Goal: Information Seeking & Learning: Learn about a topic

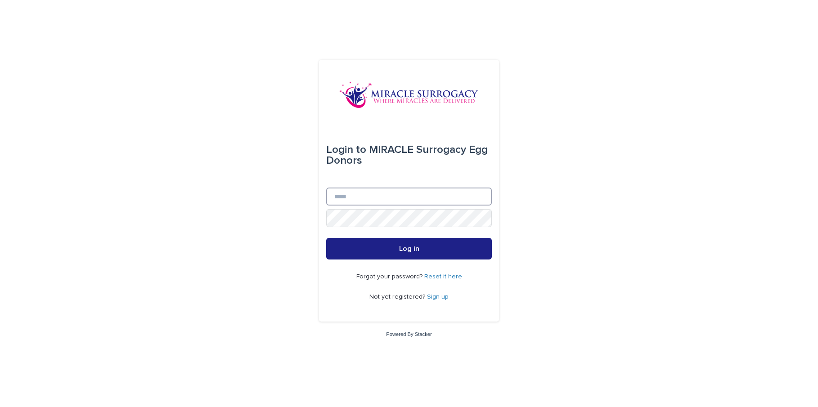
click at [366, 197] on input "Email" at bounding box center [409, 197] width 166 height 18
type input "**********"
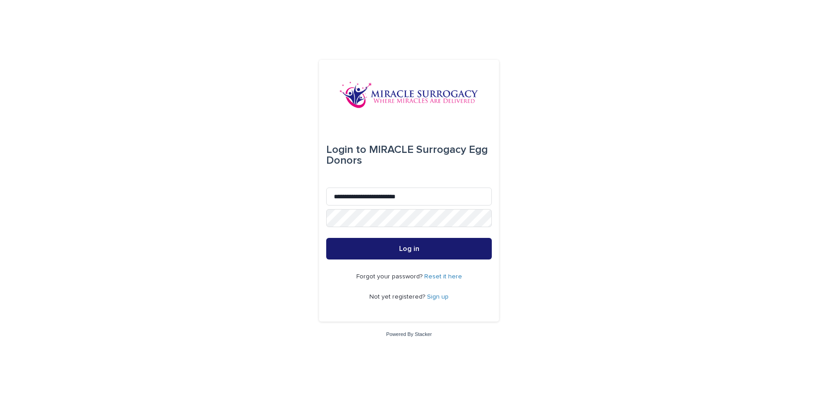
click at [430, 253] on button "Log in" at bounding box center [409, 249] width 166 height 22
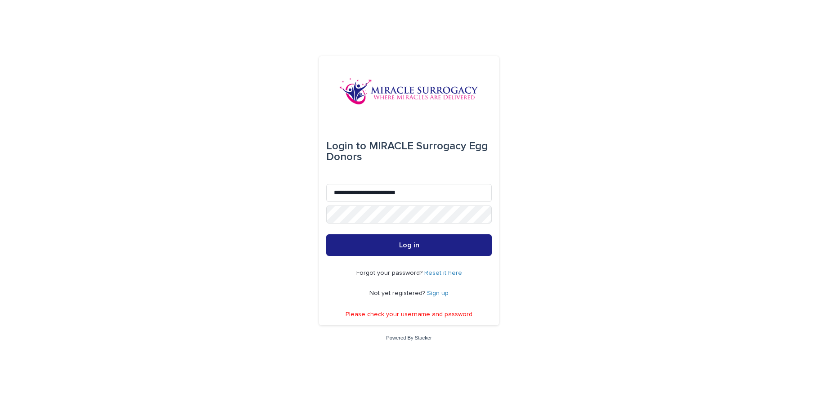
click at [437, 294] on link "Sign up" at bounding box center [438, 293] width 22 height 6
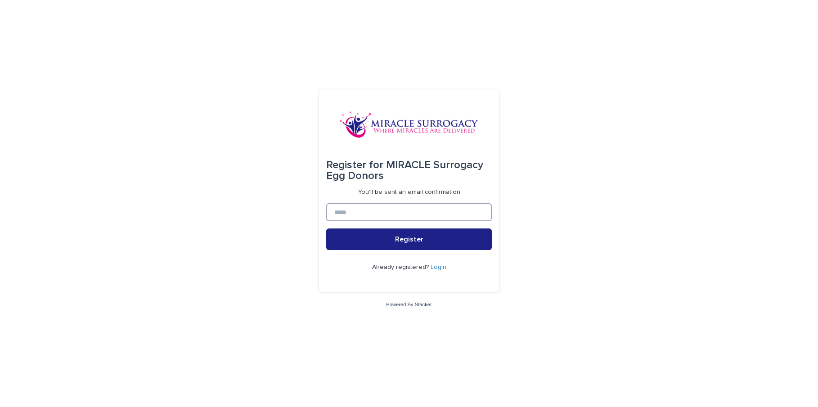
click at [391, 214] on input at bounding box center [409, 212] width 166 height 18
type input "**********"
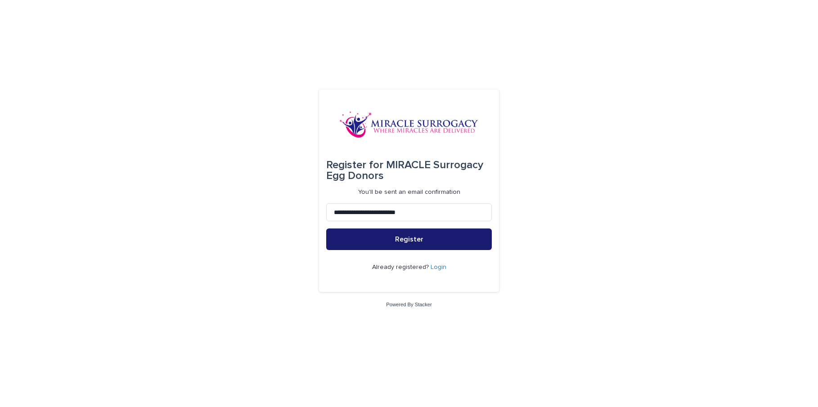
click at [398, 245] on button "Register" at bounding box center [409, 240] width 166 height 22
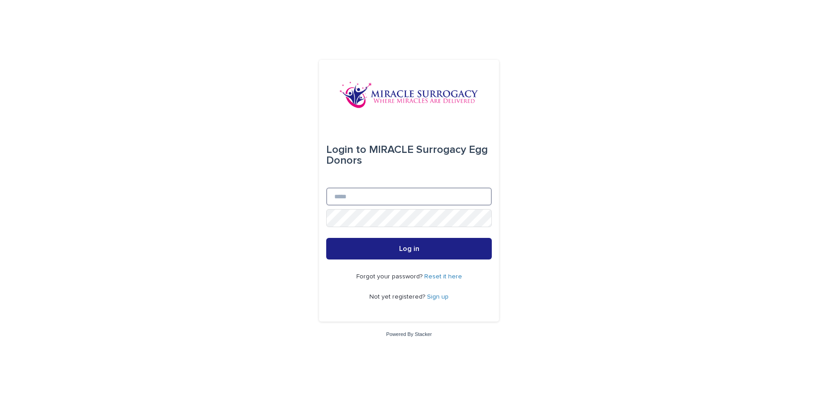
click at [408, 196] on input "Email" at bounding box center [409, 197] width 166 height 18
type input "**********"
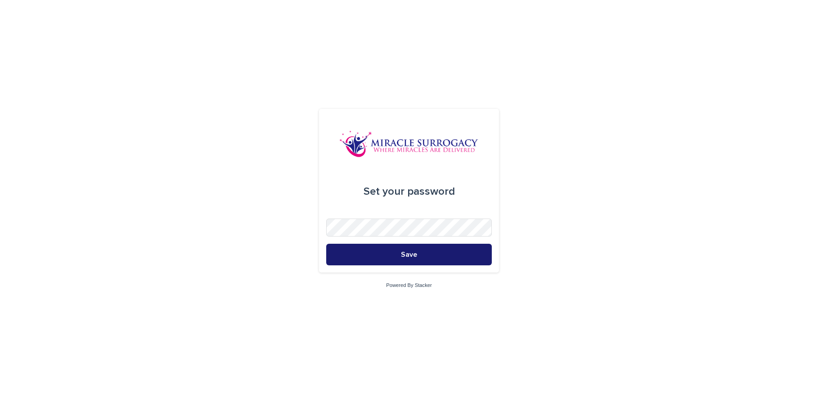
click at [422, 253] on button "Save" at bounding box center [409, 255] width 166 height 22
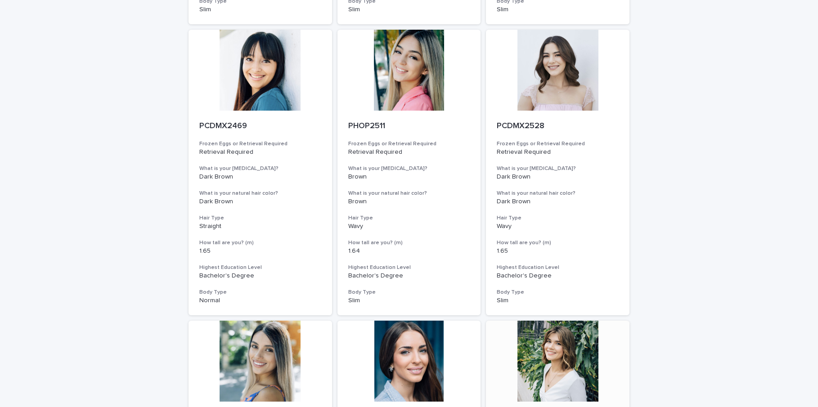
scroll to position [900, 0]
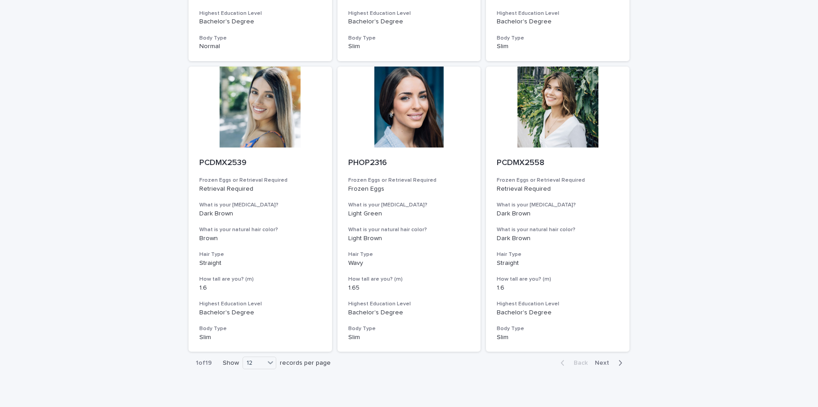
click at [596, 359] on div "Back Next" at bounding box center [591, 363] width 76 height 22
click at [605, 363] on span "Next" at bounding box center [605, 363] width 20 height 6
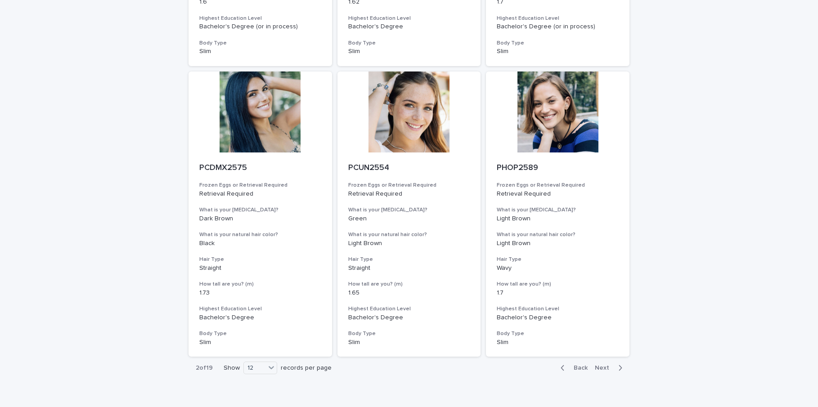
scroll to position [938, 0]
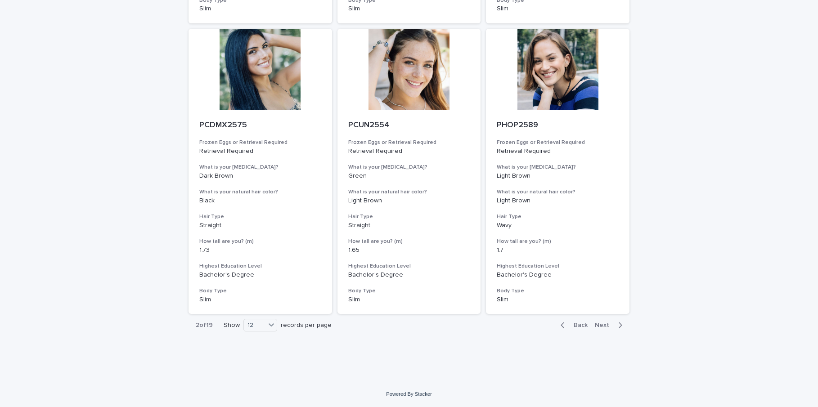
click at [603, 327] on span "Next" at bounding box center [605, 325] width 20 height 6
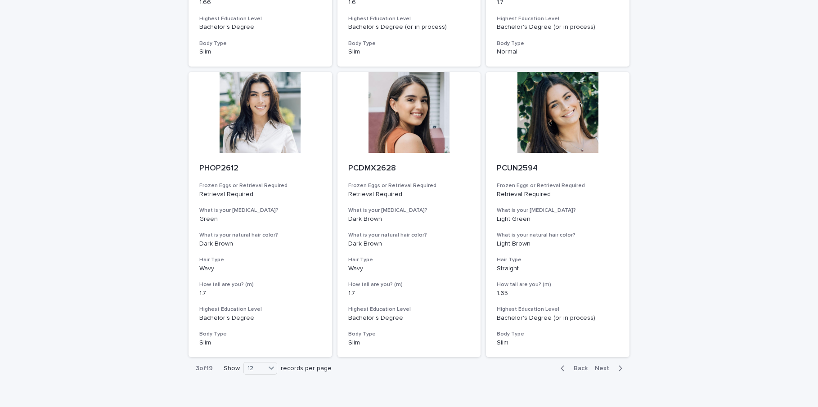
scroll to position [938, 0]
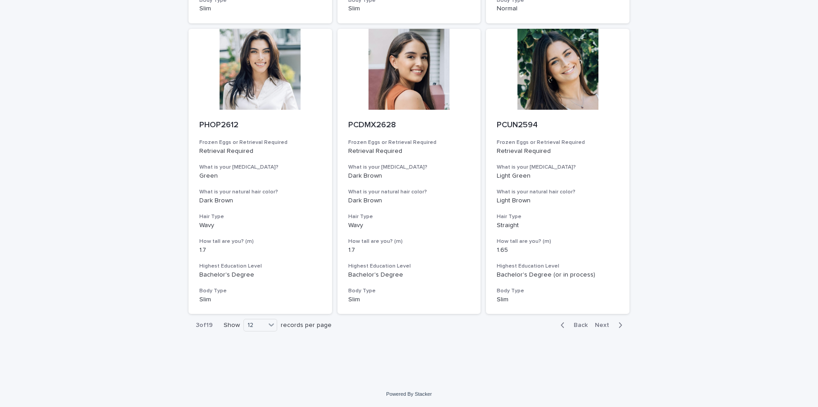
click at [600, 327] on span "Next" at bounding box center [605, 325] width 20 height 6
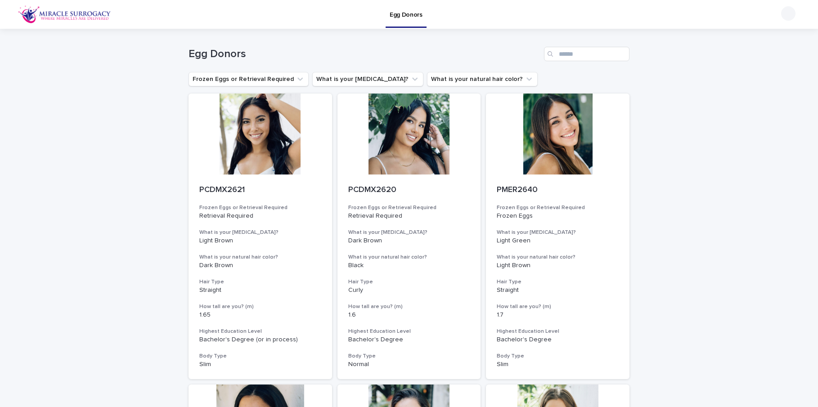
scroll to position [315, 0]
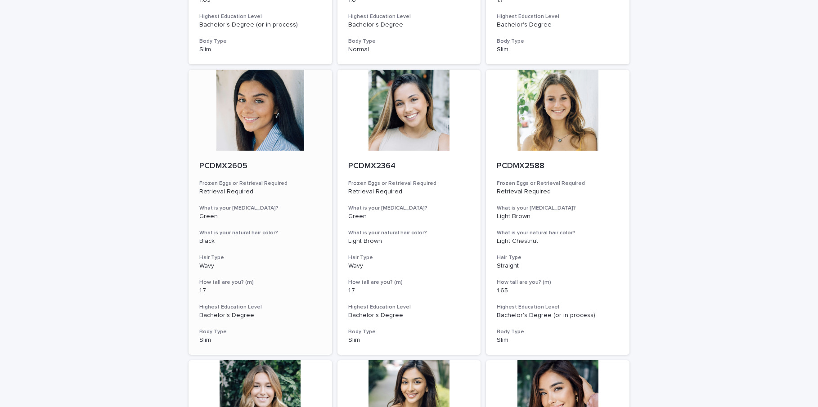
click at [294, 280] on h3 "How tall are you? (m)" at bounding box center [260, 282] width 122 height 7
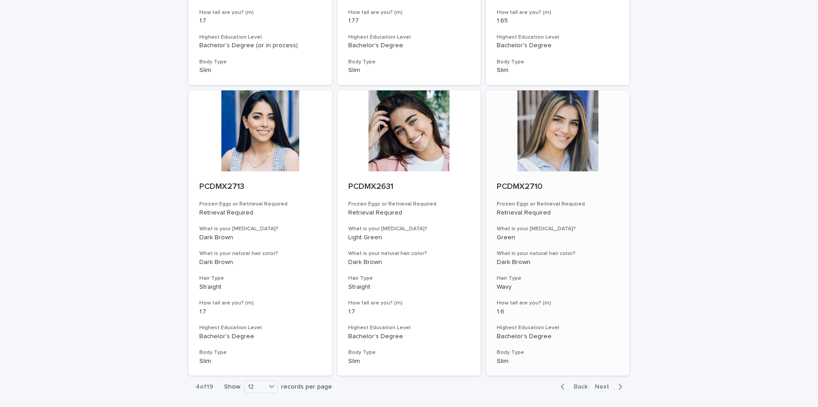
scroll to position [938, 0]
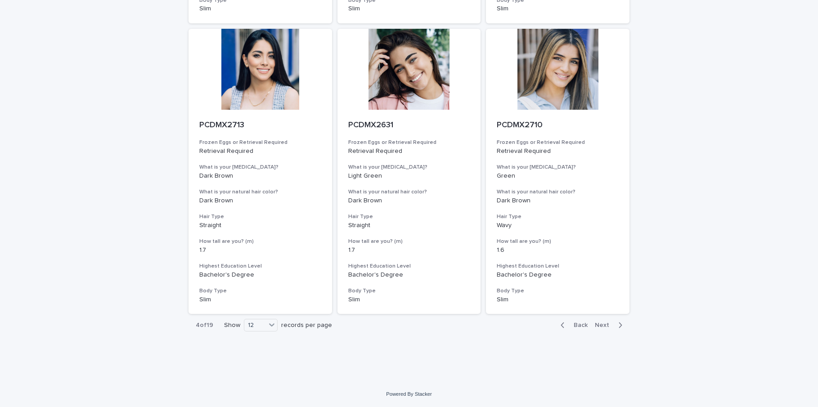
click at [599, 328] on span "Next" at bounding box center [605, 325] width 20 height 6
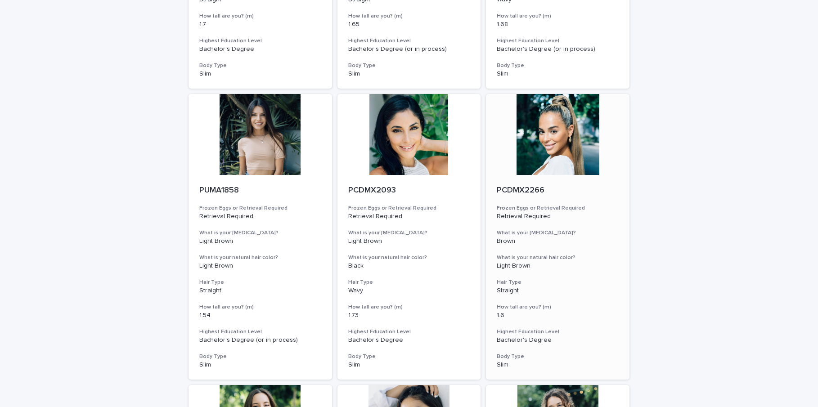
scroll to position [900, 0]
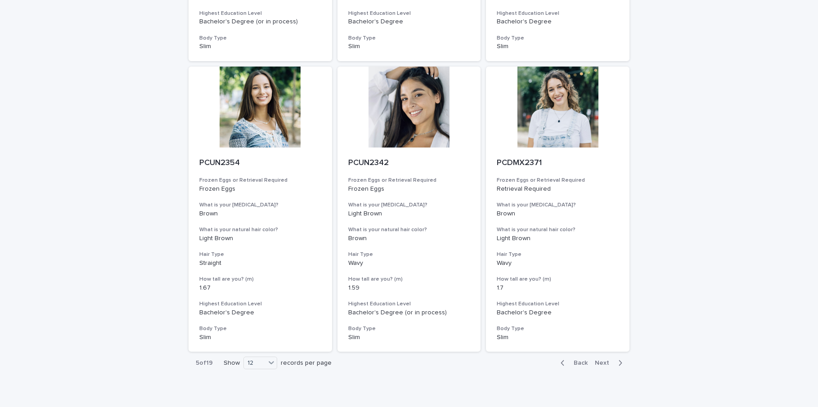
click at [603, 362] on span "Next" at bounding box center [605, 363] width 20 height 6
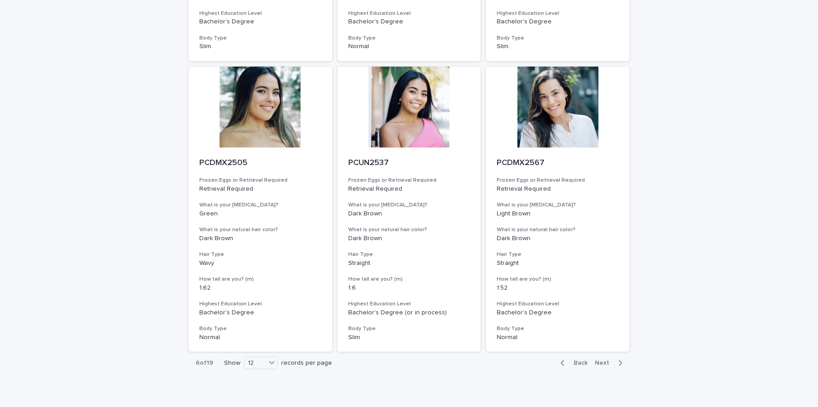
click at [220, 260] on p "Wavy" at bounding box center [260, 264] width 122 height 8
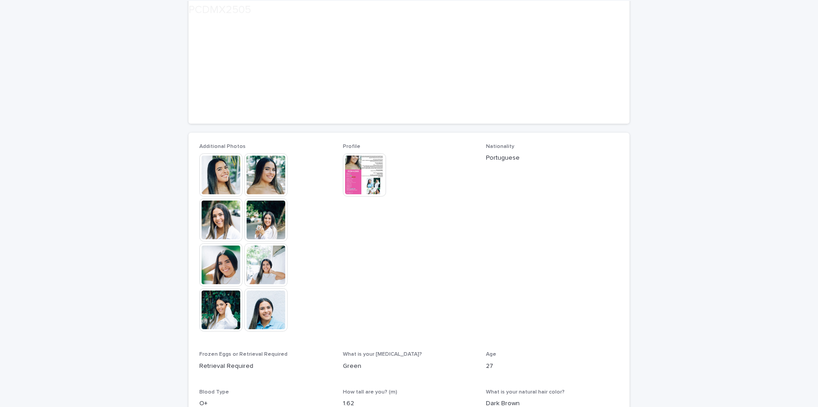
scroll to position [225, 0]
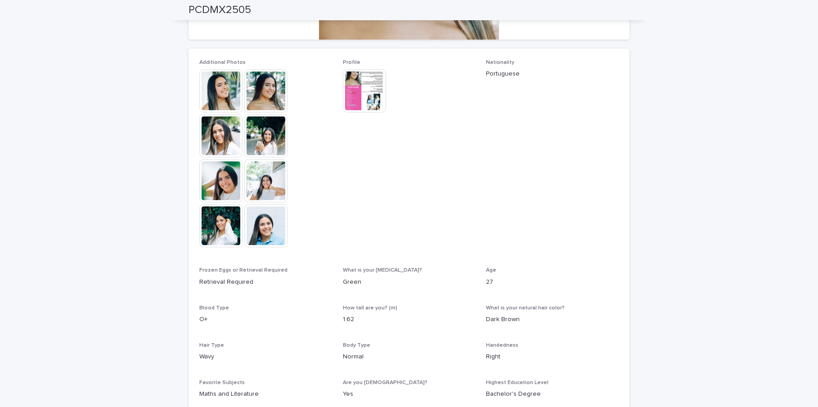
click at [266, 171] on img at bounding box center [265, 180] width 43 height 43
